Goal: Task Accomplishment & Management: Manage account settings

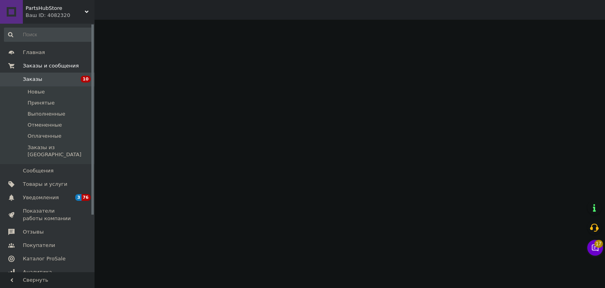
click at [595, 244] on span "17" at bounding box center [599, 241] width 9 height 8
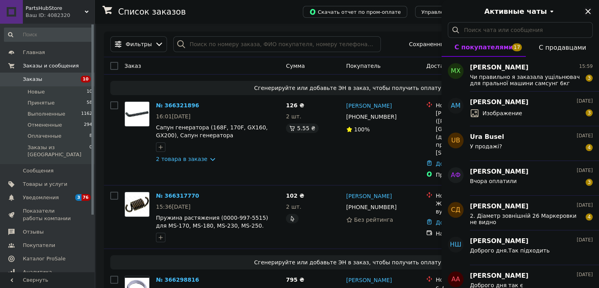
click at [588, 11] on icon "Закрыть" at bounding box center [588, 11] width 5 height 5
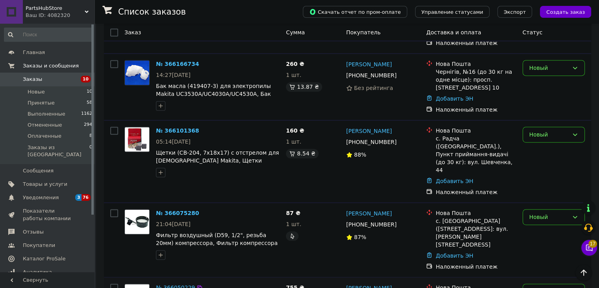
scroll to position [1143, 0]
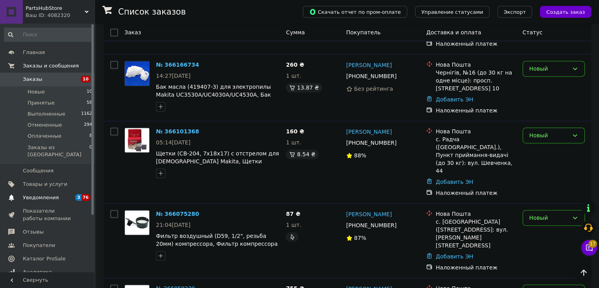
click at [76, 194] on span "3" at bounding box center [78, 197] width 6 height 7
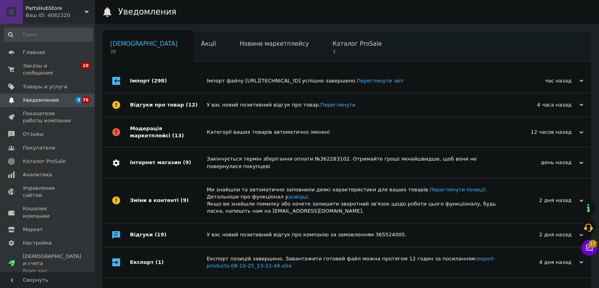
click at [268, 30] on div "Сповіщення 70 Акції 0 Новини маркетплейсу 0 Каталог ProSale 3 Навчання та заход…" at bounding box center [346, 46] width 489 height 32
click at [333, 40] on span "Каталог ProSale" at bounding box center [357, 43] width 49 height 7
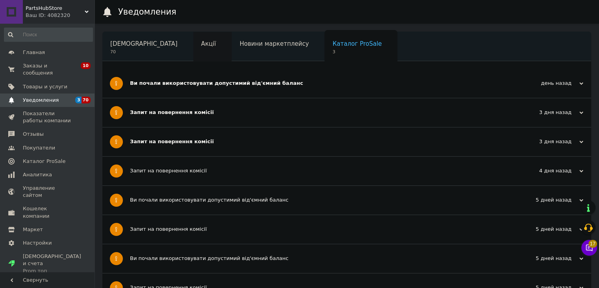
click at [201, 46] on span "Акції" at bounding box center [208, 43] width 15 height 7
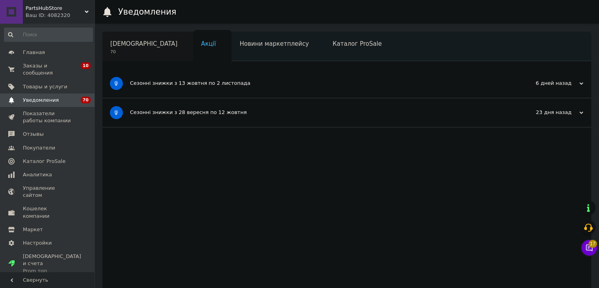
click at [139, 49] on span "70" at bounding box center [143, 52] width 67 height 6
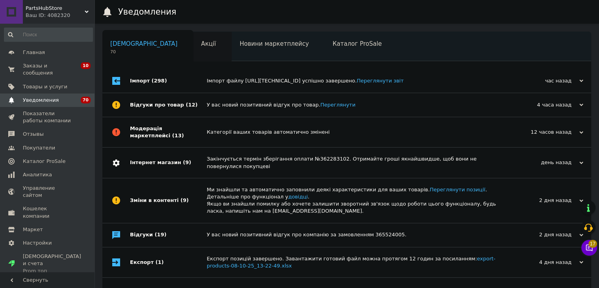
click at [201, 46] on span "Акції" at bounding box center [208, 43] width 15 height 7
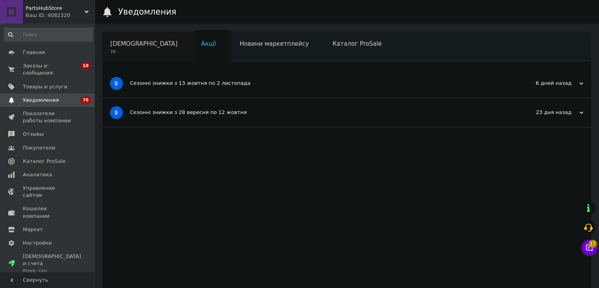
click at [125, 51] on span "70" at bounding box center [143, 52] width 67 height 6
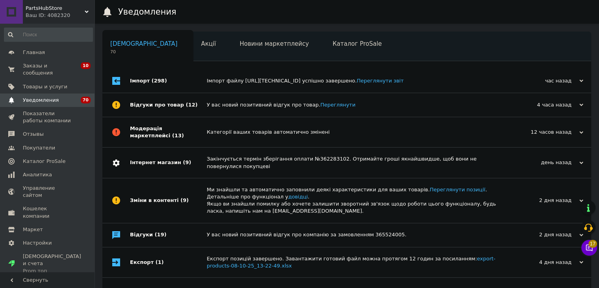
click at [207, 118] on div "Категорії ваших товарів автоматично змінені" at bounding box center [356, 132] width 298 height 30
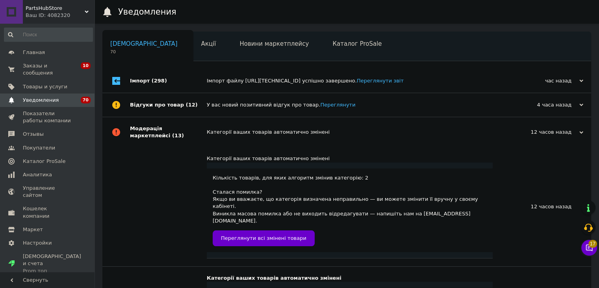
click at [207, 118] on div "Категорії ваших товарів автоматично змінені" at bounding box center [356, 132] width 298 height 30
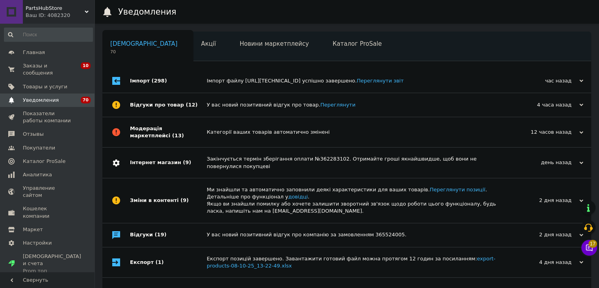
click at [199, 142] on div "Модерація маркетплейсі (13)" at bounding box center [168, 132] width 77 height 30
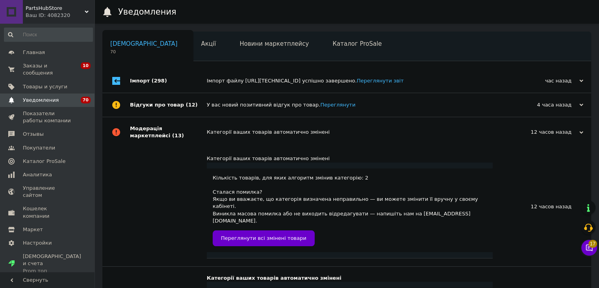
click at [199, 142] on div "Модерація маркетплейсі (13)" at bounding box center [168, 132] width 77 height 30
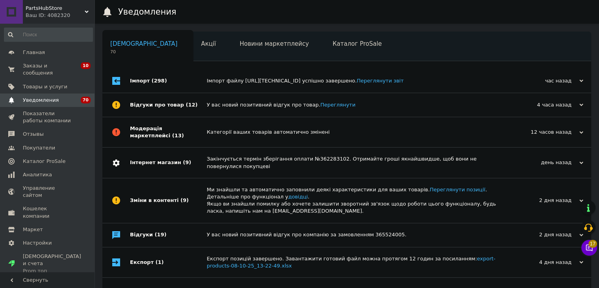
click at [189, 156] on div "Інтернет магазин (9)" at bounding box center [168, 162] width 77 height 30
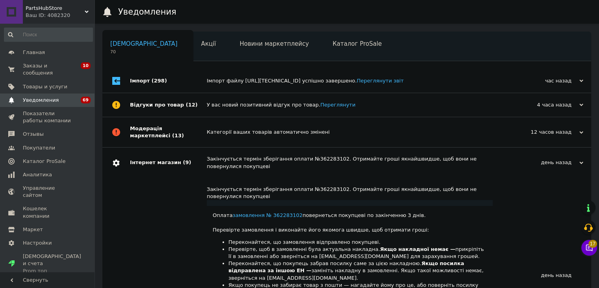
click at [189, 156] on div "Інтернет магазин (9)" at bounding box center [168, 162] width 77 height 30
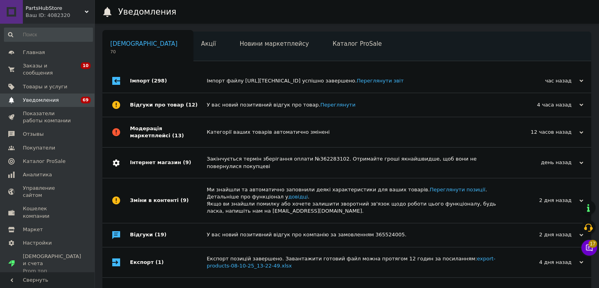
click at [194, 125] on div "Модерація маркетплейсі (13)" at bounding box center [168, 132] width 77 height 30
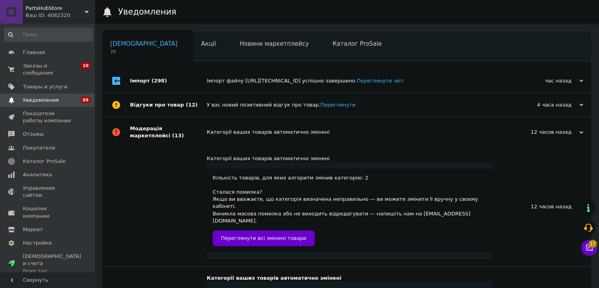
click at [196, 100] on div "Відгуки про товар (12)" at bounding box center [168, 105] width 77 height 24
click at [196, 86] on div "Імпорт (298)" at bounding box center [168, 81] width 77 height 24
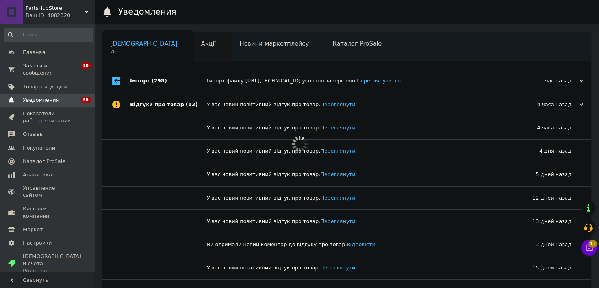
click at [193, 48] on div "Акції" at bounding box center [212, 47] width 39 height 30
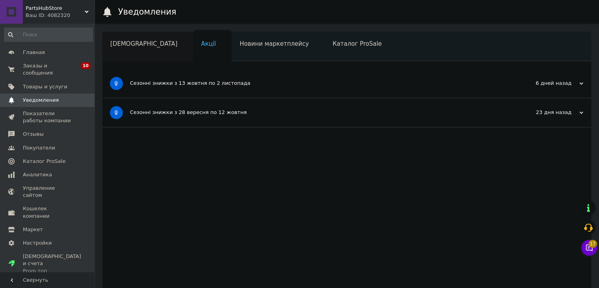
click at [139, 44] on span "[DEMOGRAPHIC_DATA]" at bounding box center [143, 43] width 67 height 7
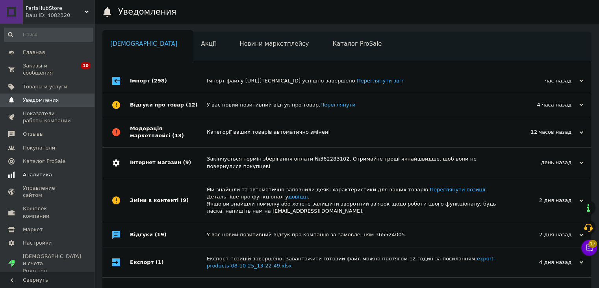
click at [59, 171] on span "Аналитика" at bounding box center [48, 174] width 50 height 7
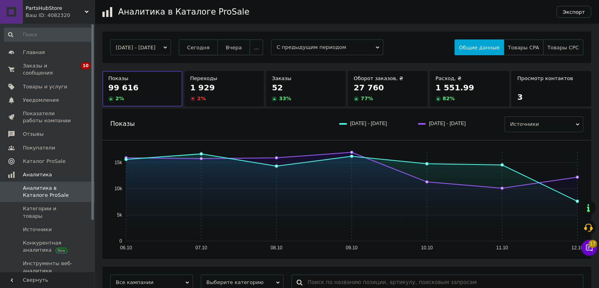
click at [210, 46] on span "Сегодня" at bounding box center [198, 48] width 22 height 6
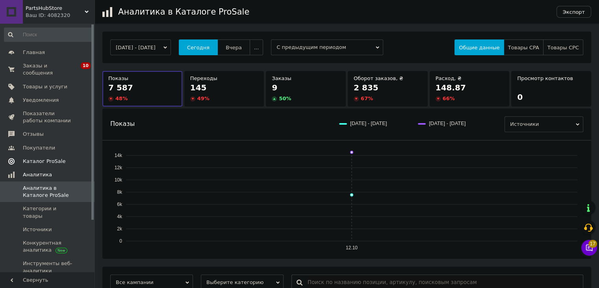
click at [54, 158] on span "Каталог ProSale" at bounding box center [44, 161] width 43 height 7
